Goal: Information Seeking & Learning: Learn about a topic

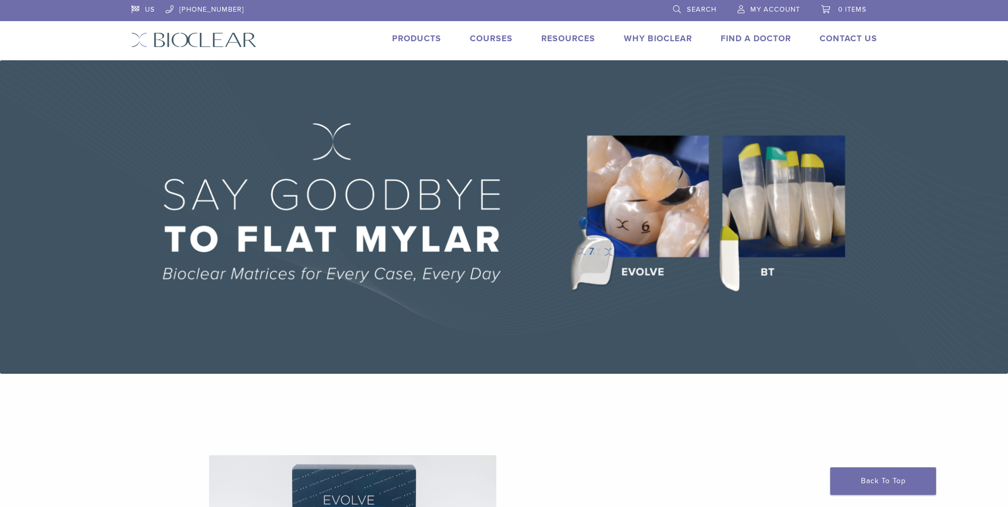
click at [422, 38] on link "Products" at bounding box center [416, 38] width 49 height 11
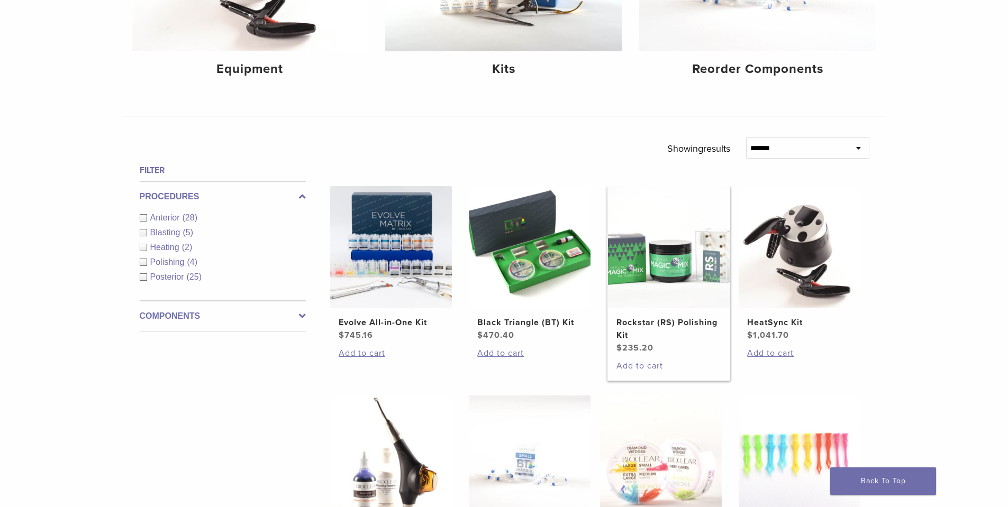
scroll to position [265, 0]
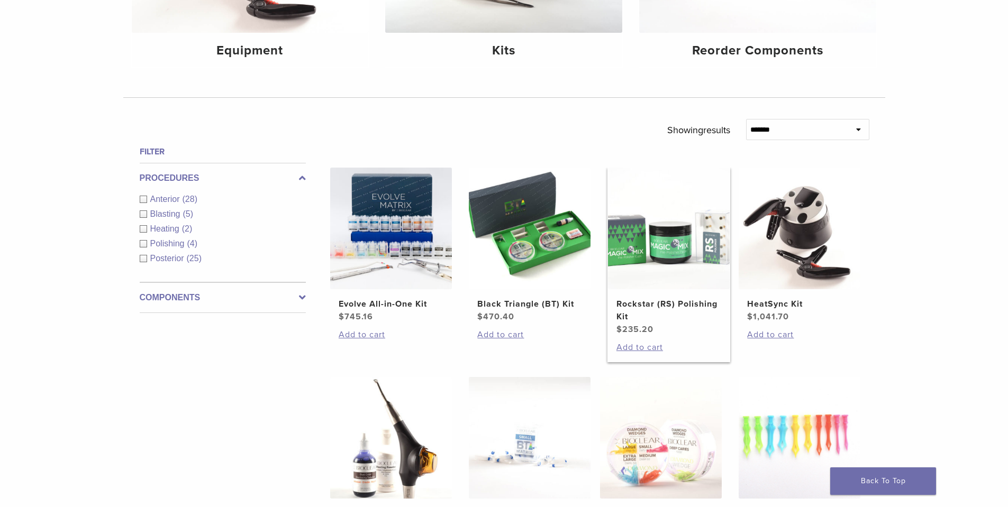
click at [679, 283] on img at bounding box center [669, 229] width 122 height 122
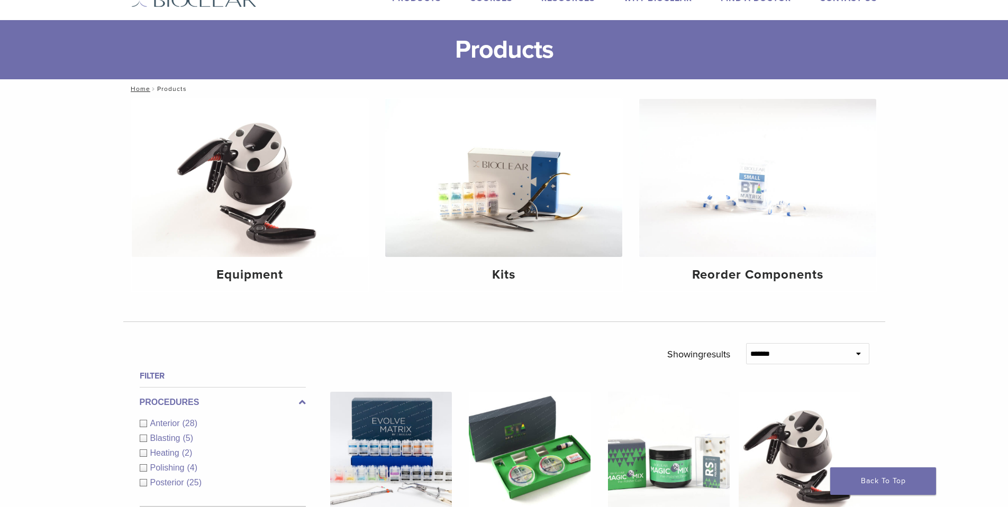
scroll to position [0, 0]
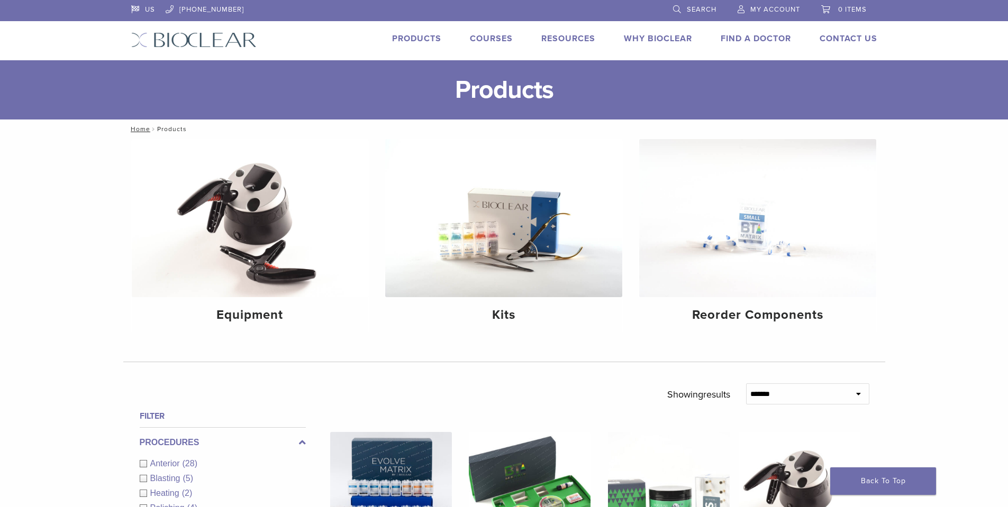
click at [488, 38] on link "Courses" at bounding box center [491, 38] width 43 height 11
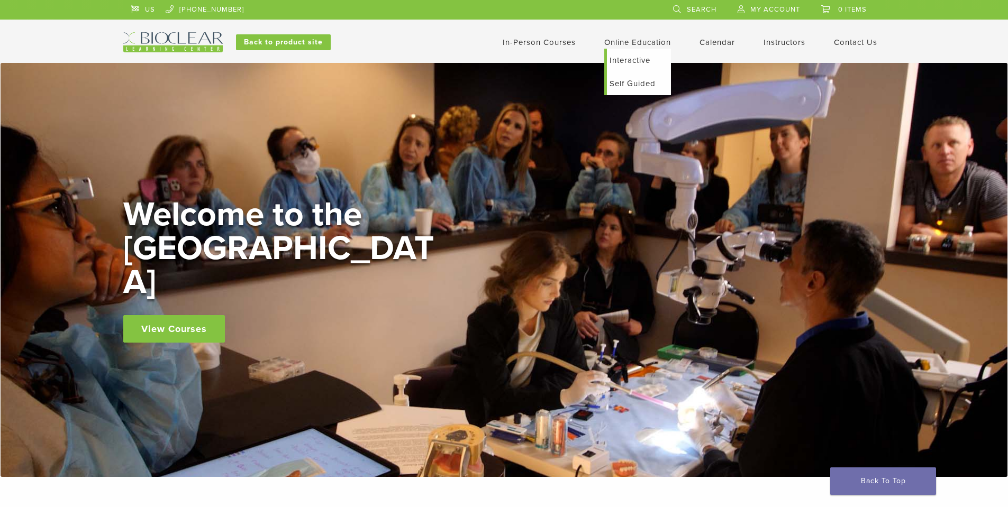
click at [650, 44] on link "Online Education" at bounding box center [637, 43] width 67 height 10
click at [553, 46] on link "In-Person Courses" at bounding box center [539, 43] width 73 height 10
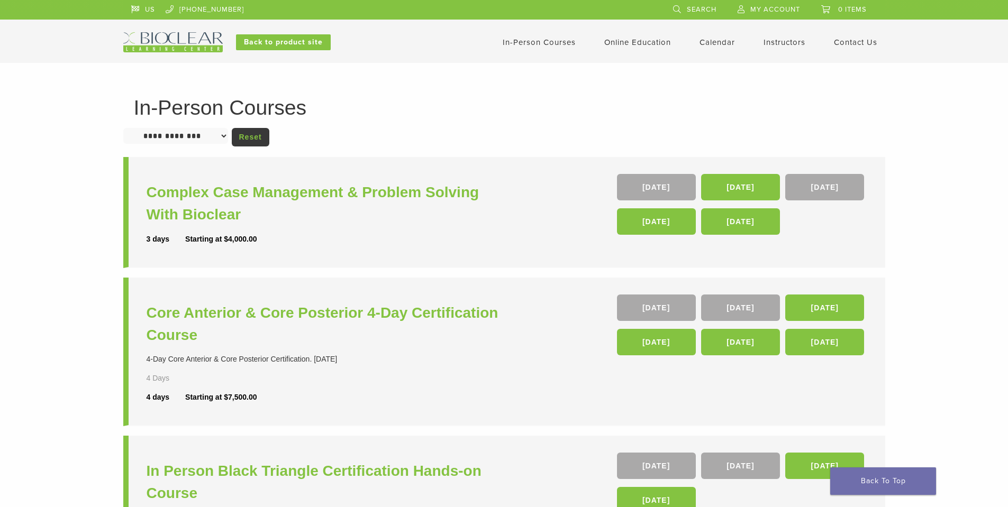
click at [791, 44] on link "Instructors" at bounding box center [785, 43] width 42 height 10
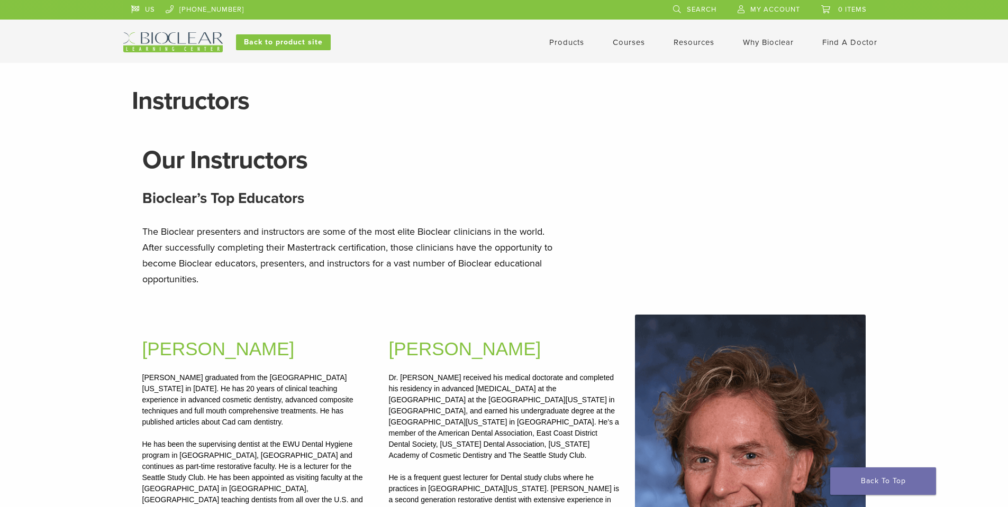
click at [621, 45] on link "Courses" at bounding box center [629, 43] width 32 height 10
